Goal: Task Accomplishment & Management: Use online tool/utility

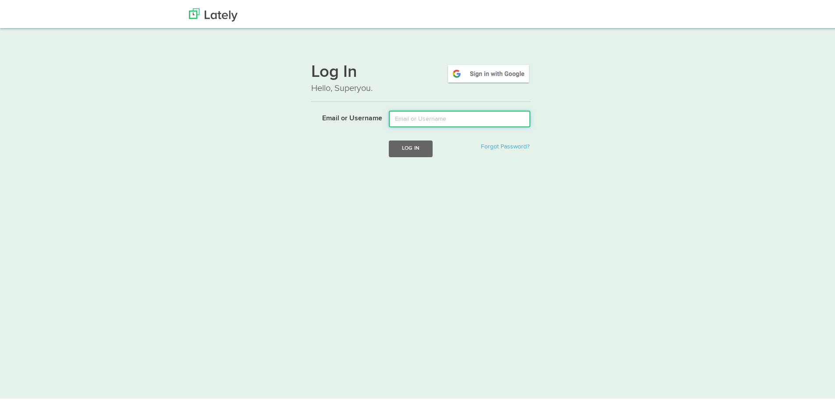
click at [453, 120] on input "Email or Username" at bounding box center [460, 117] width 142 height 17
type input "[EMAIL_ADDRESS][DOMAIN_NAME]"
click at [394, 148] on button "Log In" at bounding box center [411, 147] width 44 height 16
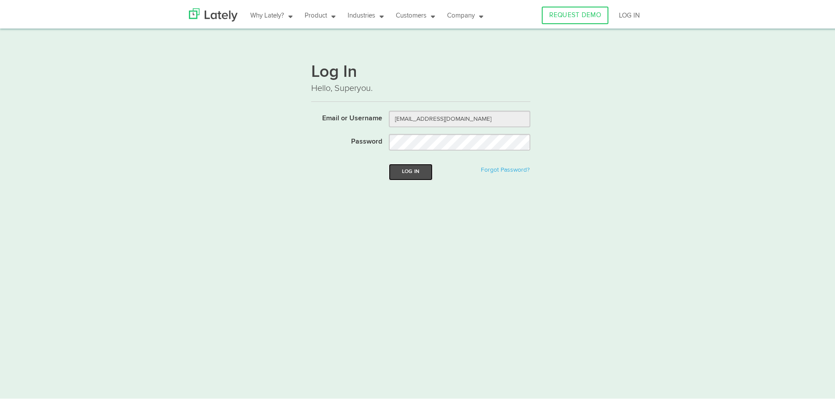
click at [399, 171] on button "Log In" at bounding box center [411, 170] width 44 height 16
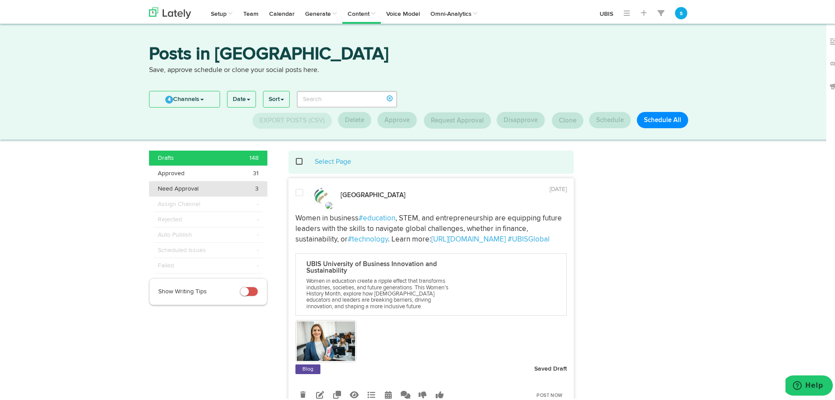
click at [238, 188] on div "Need Approval 3" at bounding box center [208, 186] width 101 height 9
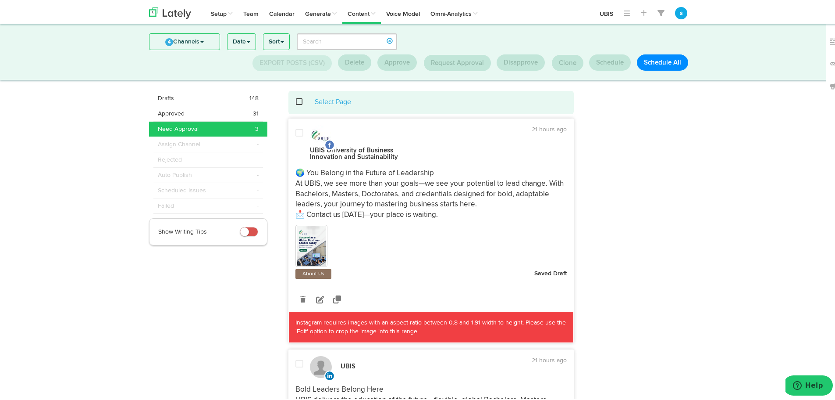
scroll to position [3, 0]
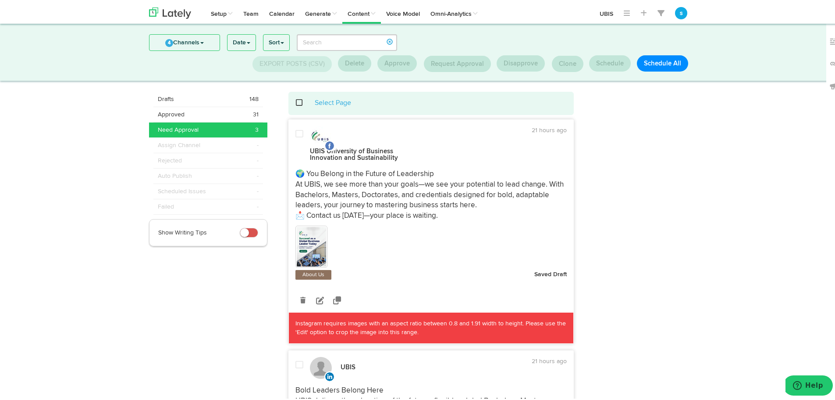
click at [312, 232] on img at bounding box center [312, 244] width 30 height 39
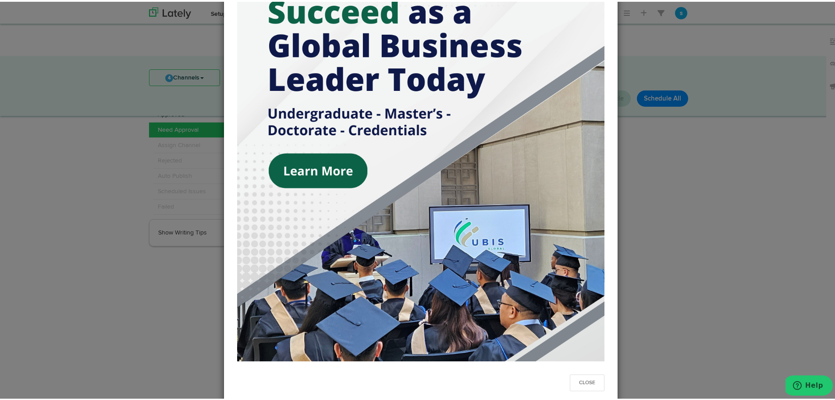
scroll to position [187, 0]
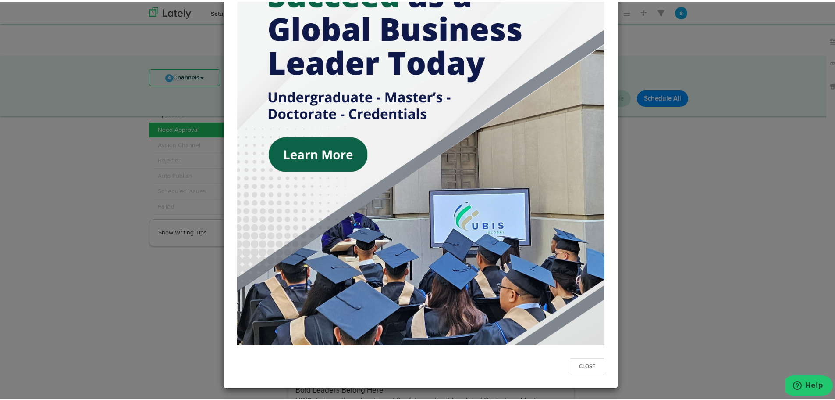
click at [668, 236] on div "Close" at bounding box center [421, 200] width 842 height 400
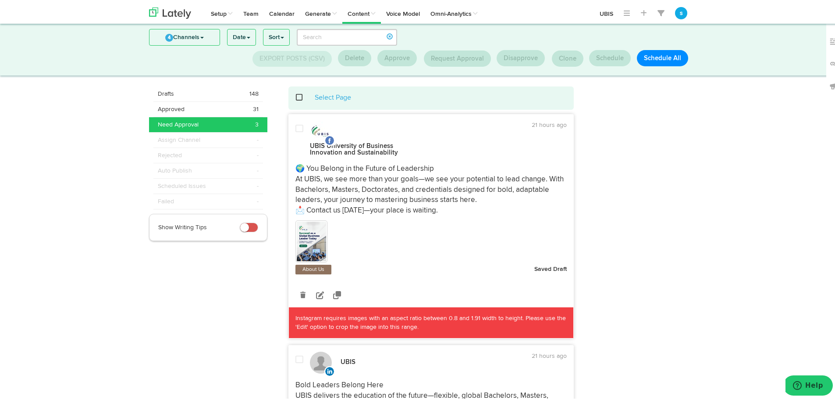
scroll to position [3, 0]
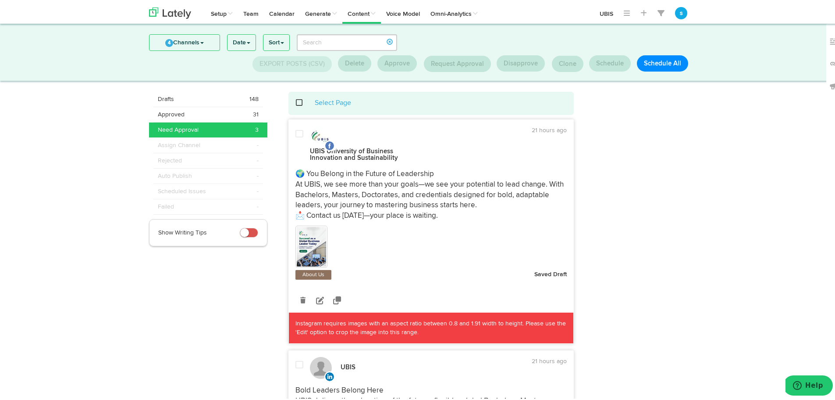
click at [296, 101] on span at bounding box center [304, 101] width 18 height 0
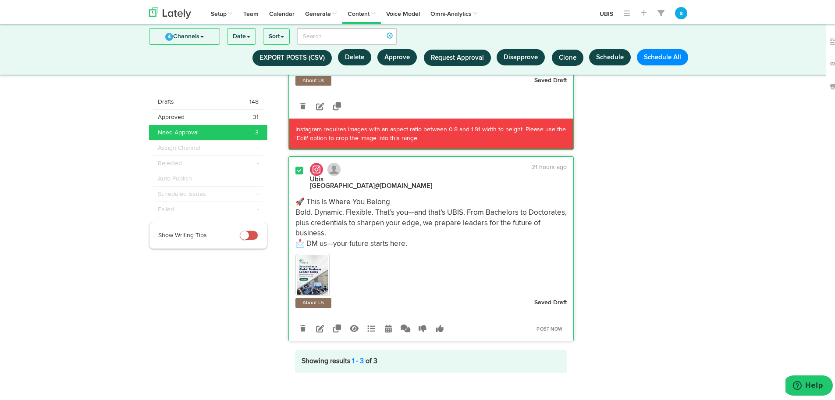
scroll to position [418, 0]
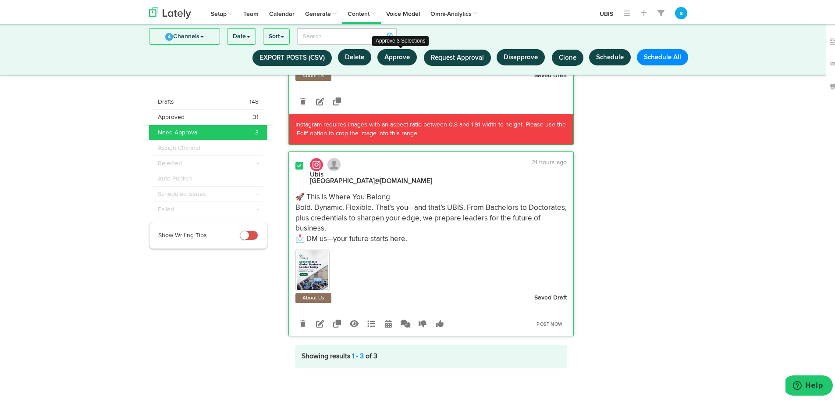
click at [393, 54] on button "Approve" at bounding box center [397, 55] width 39 height 16
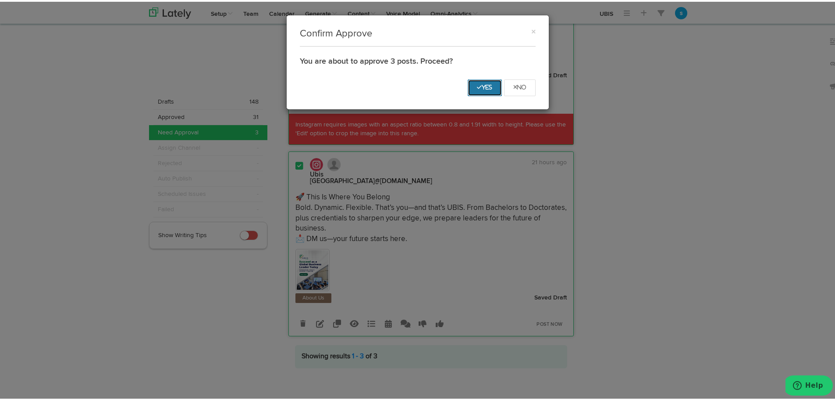
click at [474, 82] on button "Yes" at bounding box center [485, 86] width 34 height 17
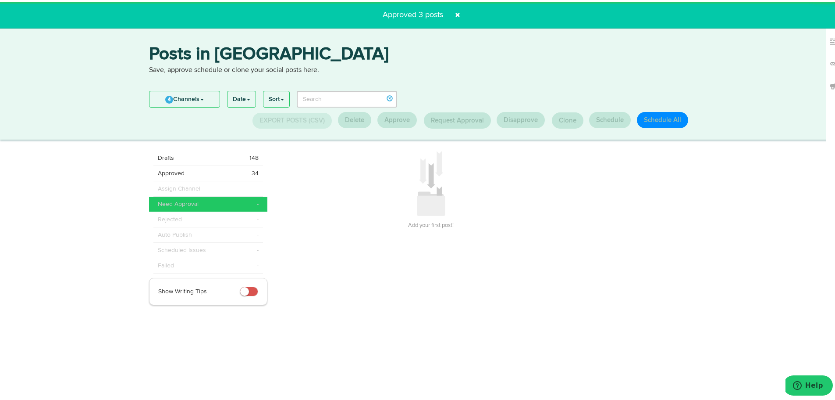
scroll to position [0, 0]
